Goal: Navigation & Orientation: Find specific page/section

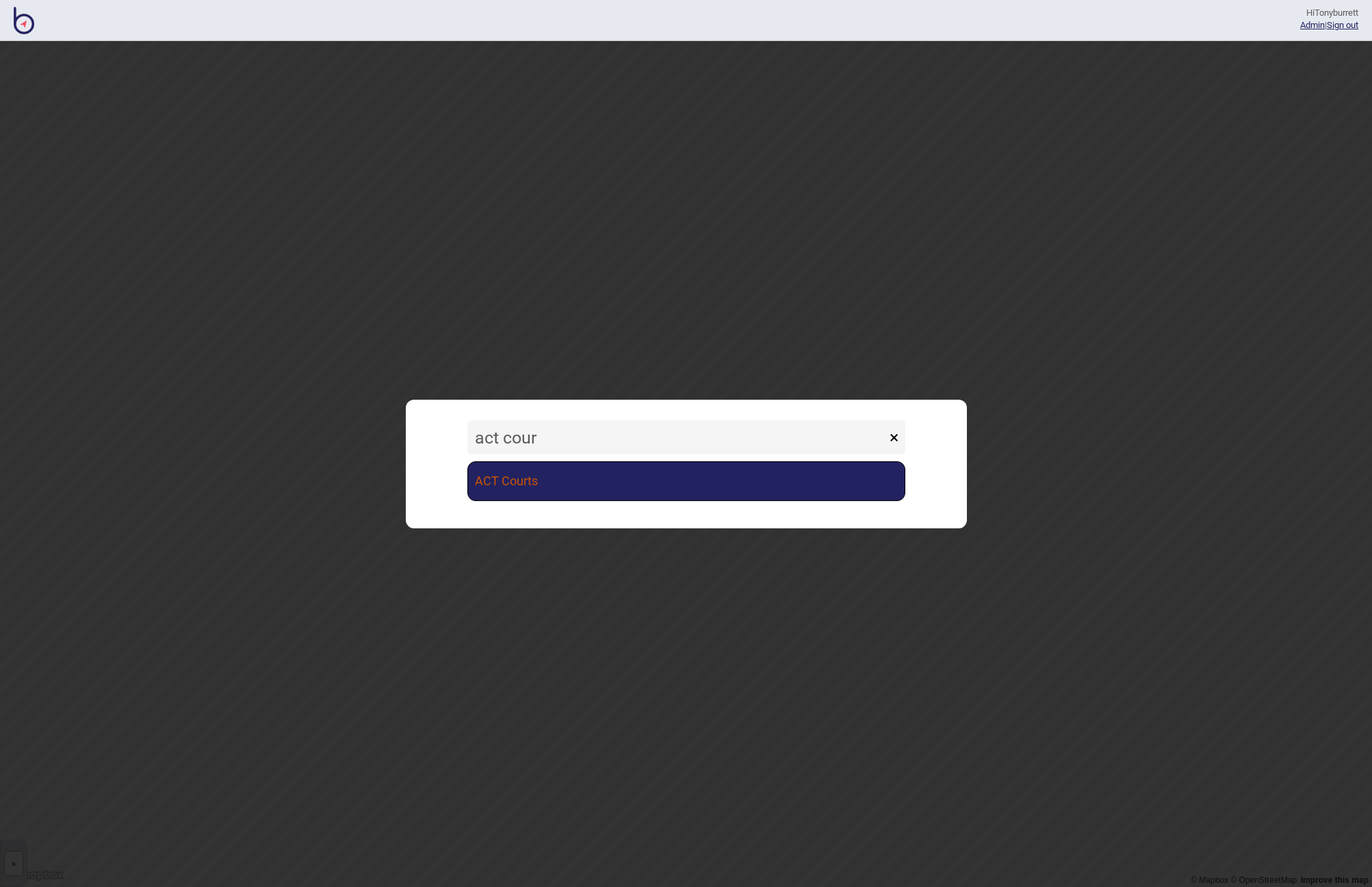
type input "act cour"
click at [506, 482] on link "ACT Courts" at bounding box center [686, 481] width 438 height 40
